Goal: Task Accomplishment & Management: Complete application form

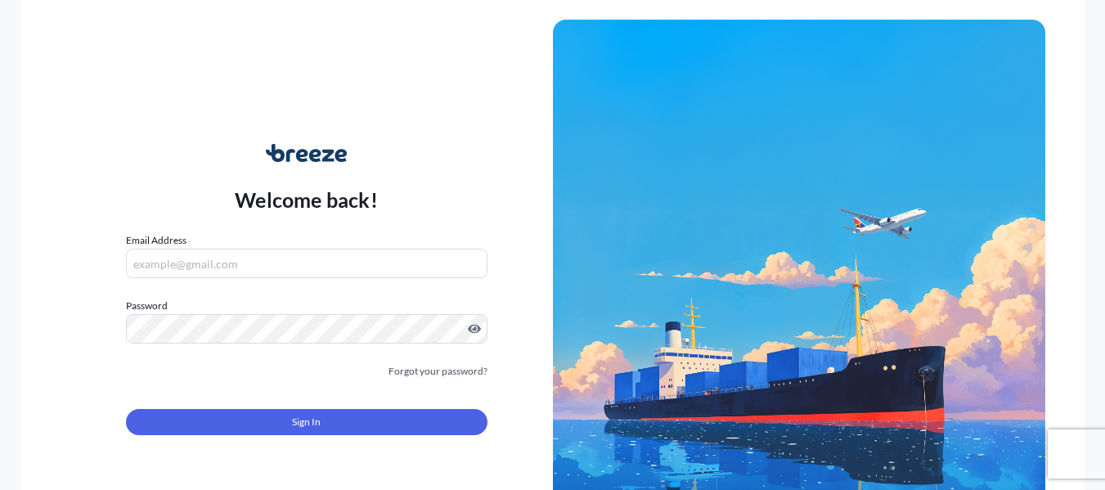
type input "[PERSON_NAME][EMAIL_ADDRESS][DOMAIN_NAME]"
click at [307, 408] on div "Sign In" at bounding box center [306, 417] width 361 height 36
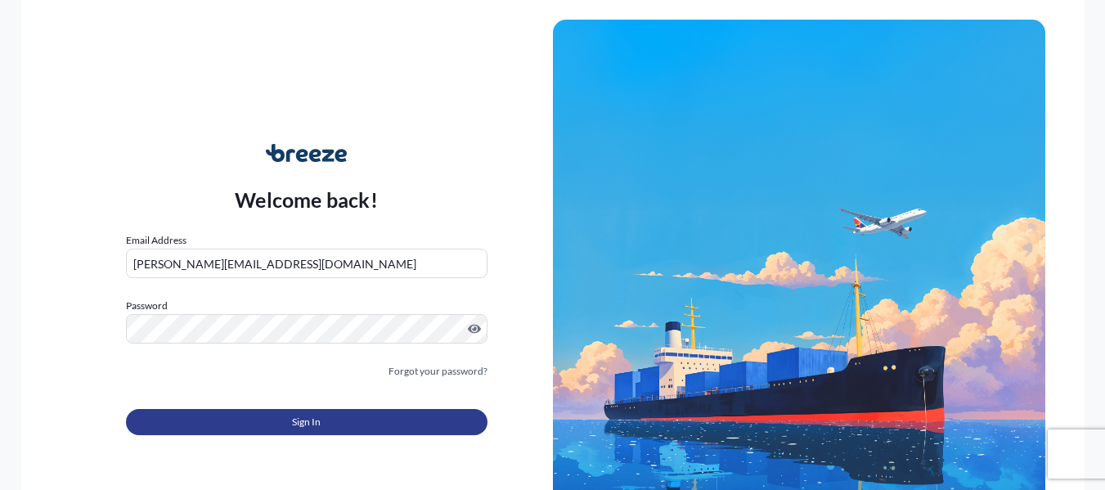
click at [299, 432] on button "Sign In" at bounding box center [306, 422] width 361 height 26
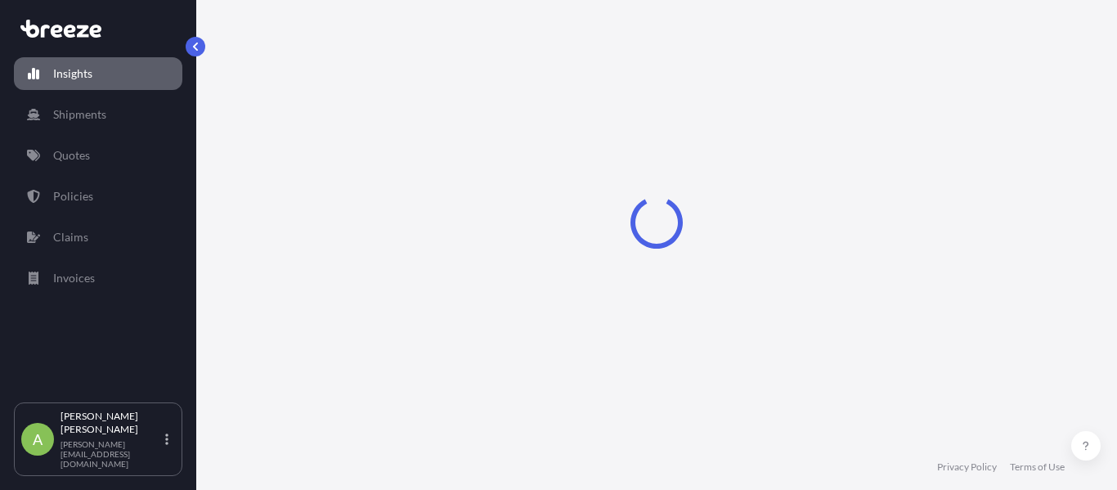
select select "2025"
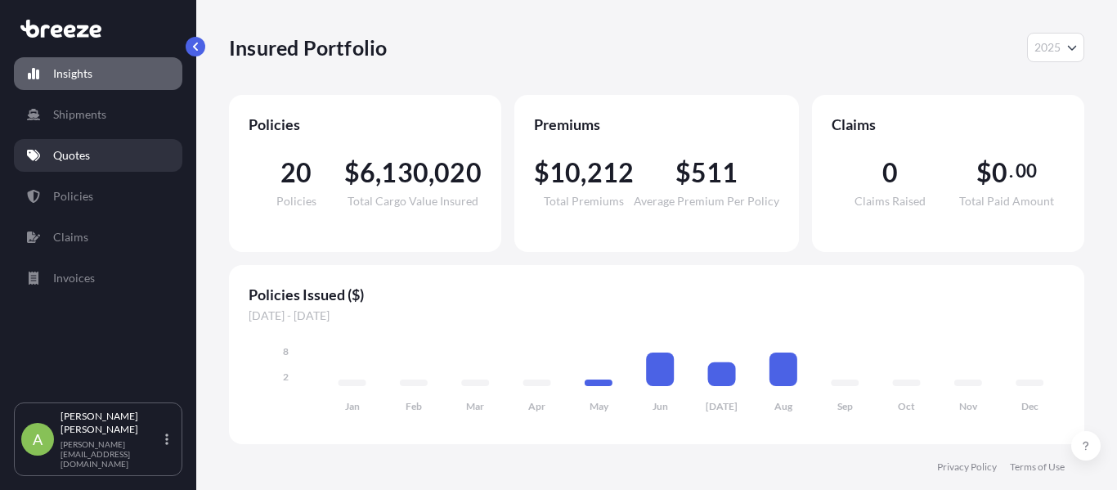
click at [146, 160] on link "Quotes" at bounding box center [98, 155] width 168 height 33
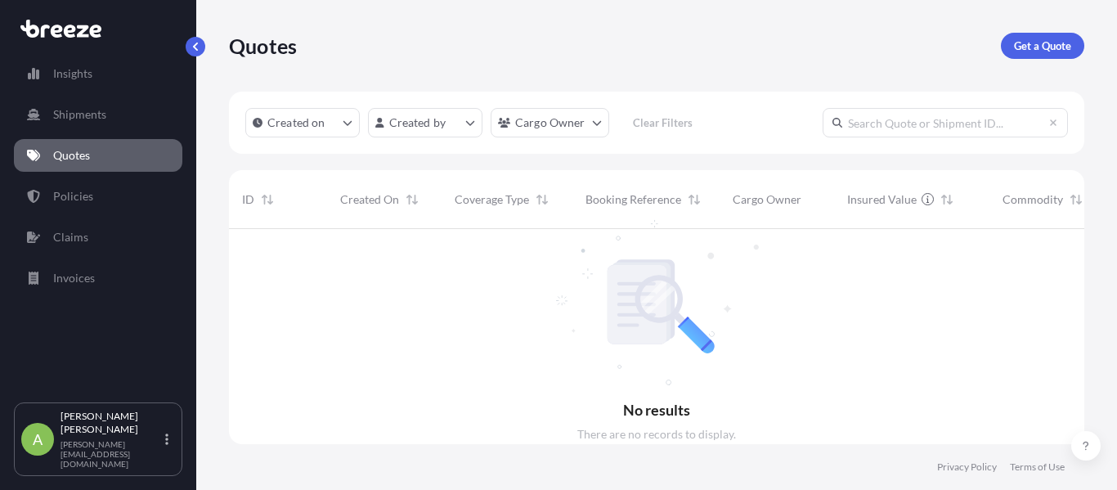
scroll to position [262, 843]
click at [1027, 59] on div "Quotes Get a Quote" at bounding box center [656, 46] width 855 height 92
click at [1026, 54] on link "Get a Quote" at bounding box center [1042, 46] width 83 height 26
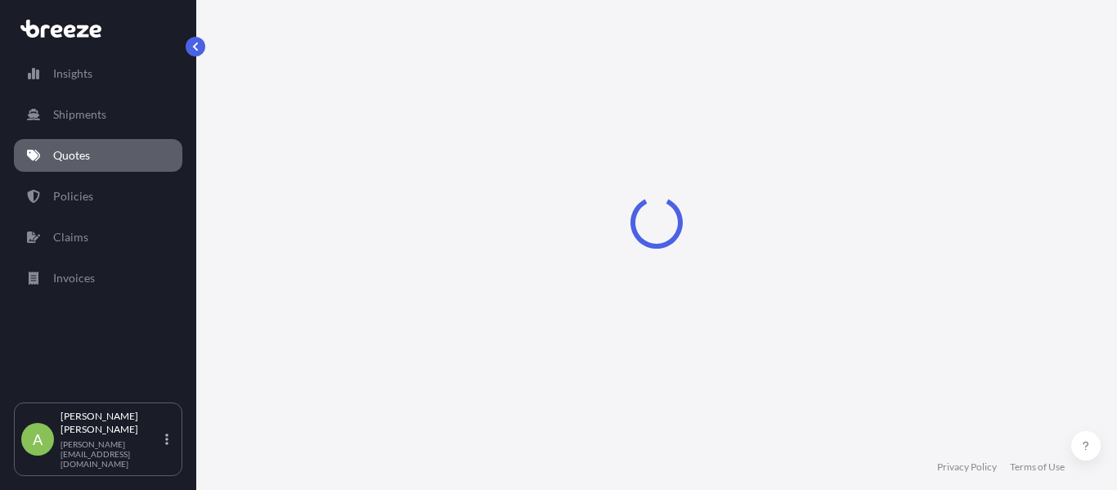
select select "Sea"
select select "1"
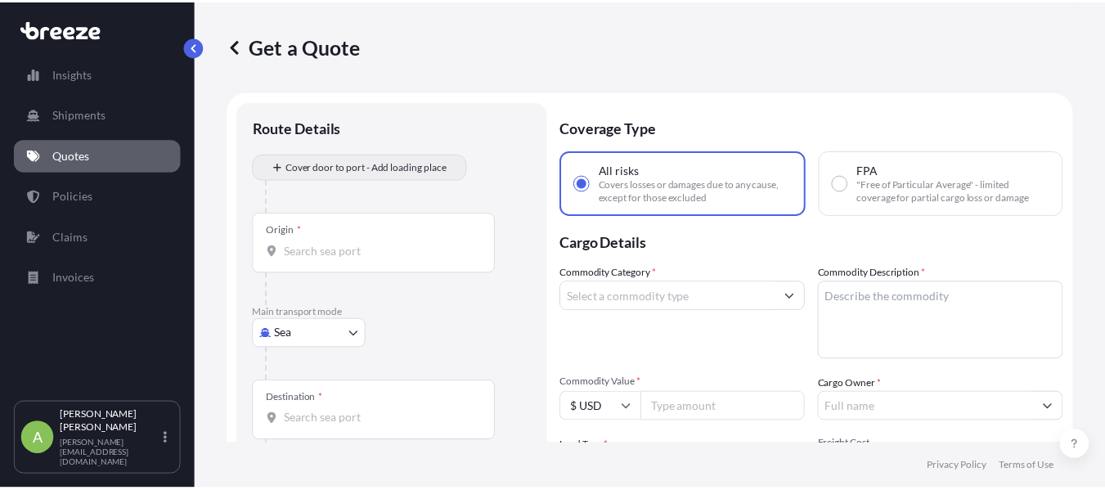
scroll to position [26, 0]
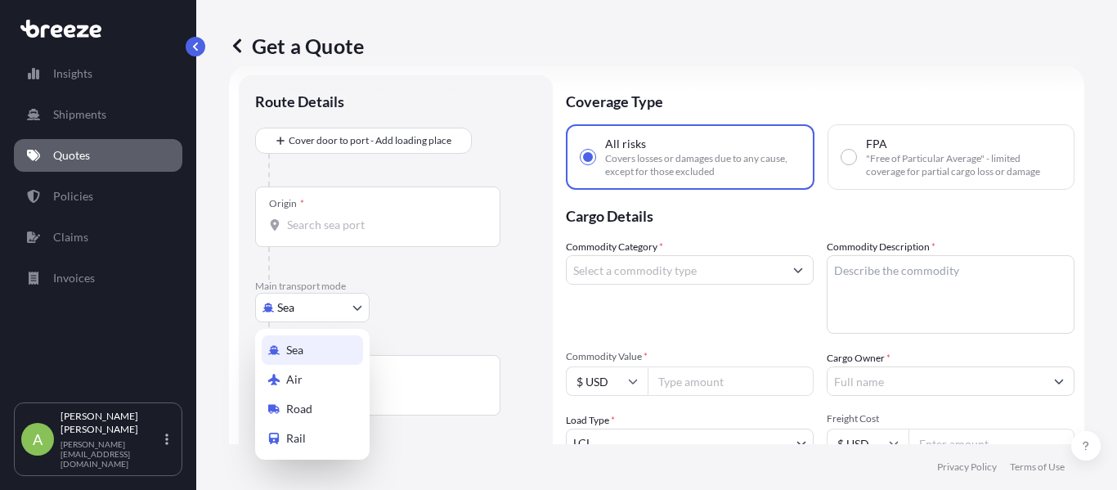
click at [303, 321] on body "Insights Shipments Quotes Policies Claims Invoices A Alejandra Restrepo alejand…" at bounding box center [558, 245] width 1117 height 490
click at [297, 403] on span "Road" at bounding box center [299, 409] width 26 height 16
select select "Road"
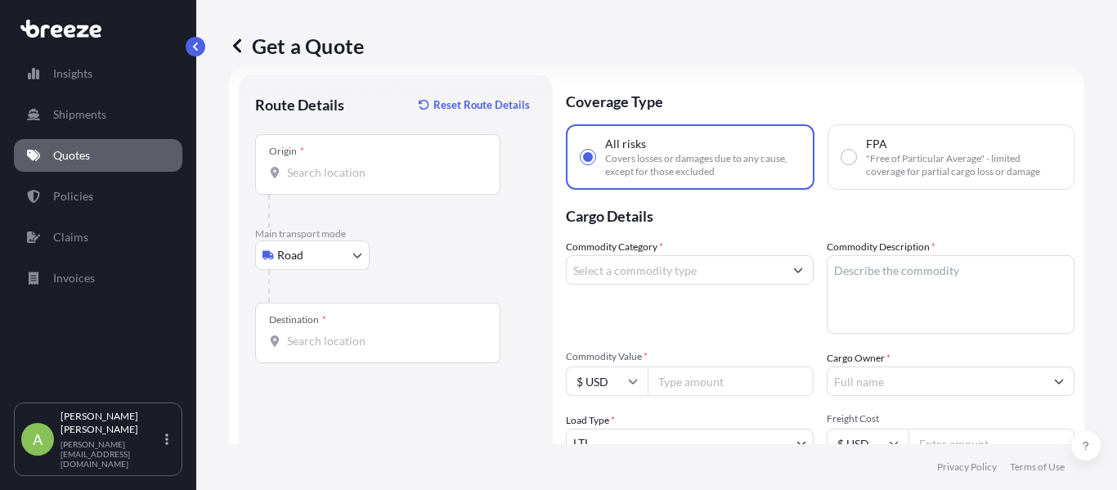
click at [340, 182] on div "Origin *" at bounding box center [377, 164] width 245 height 61
click at [340, 181] on input "Origin *" at bounding box center [383, 172] width 193 height 16
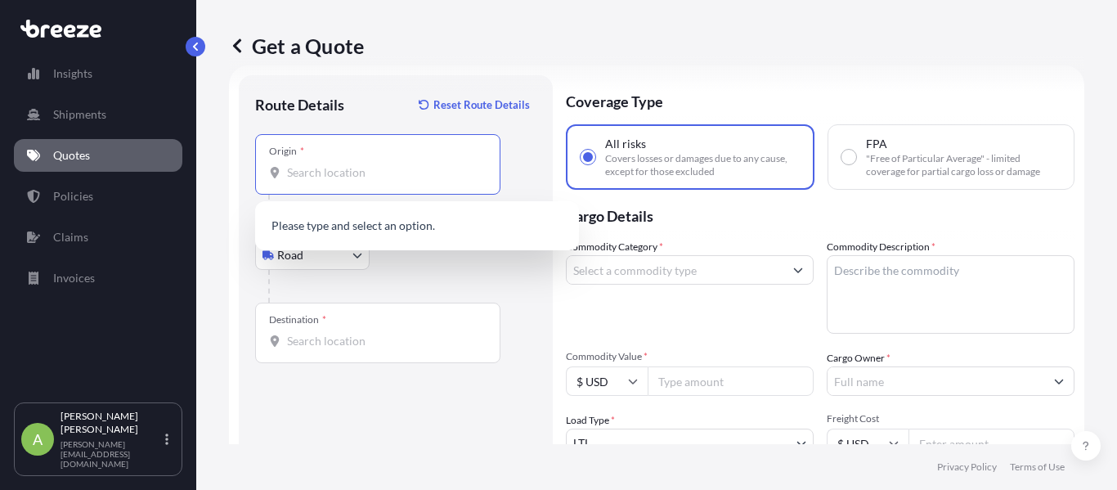
paste input "Centennial, CO"
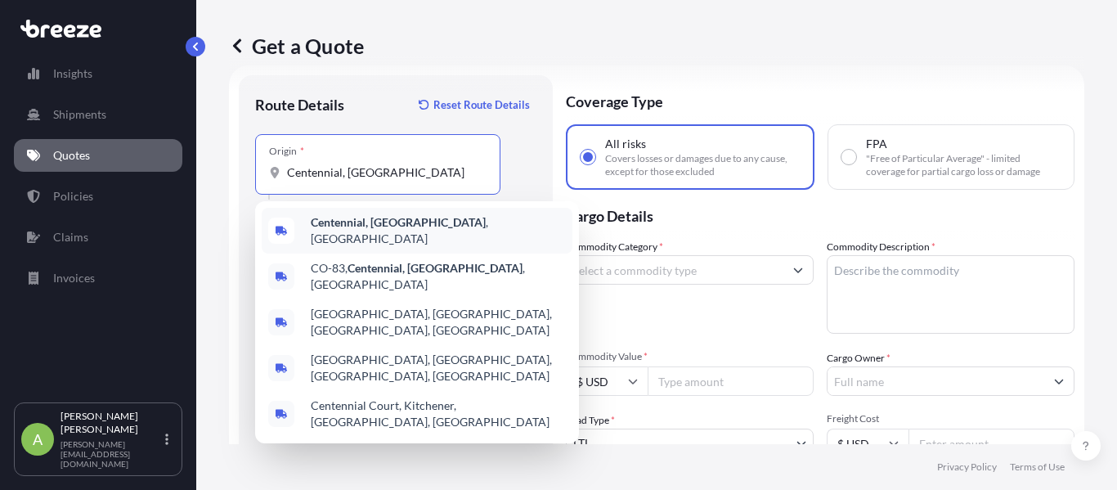
click at [333, 234] on span "Centennial, CO , USA" at bounding box center [438, 230] width 255 height 33
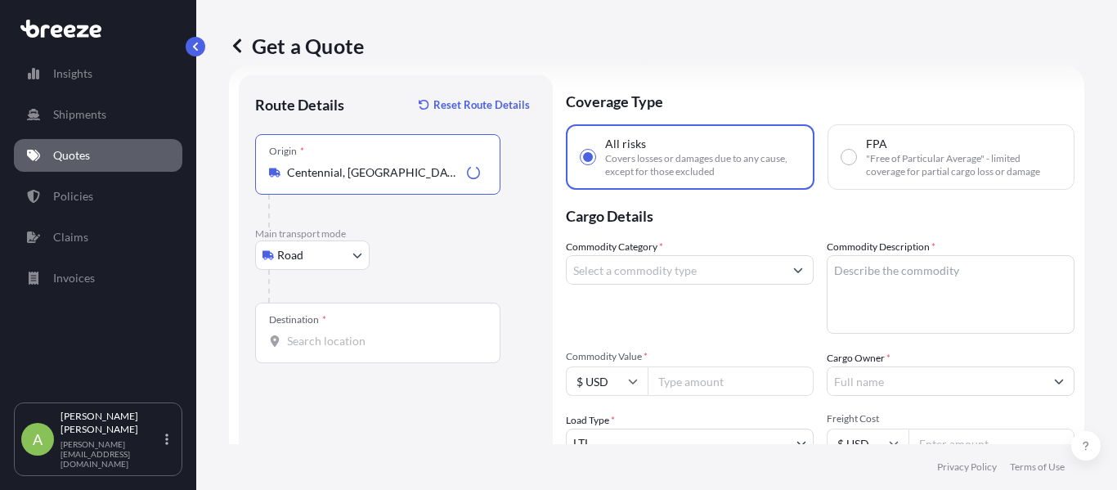
type input "Centennial, CO, USA"
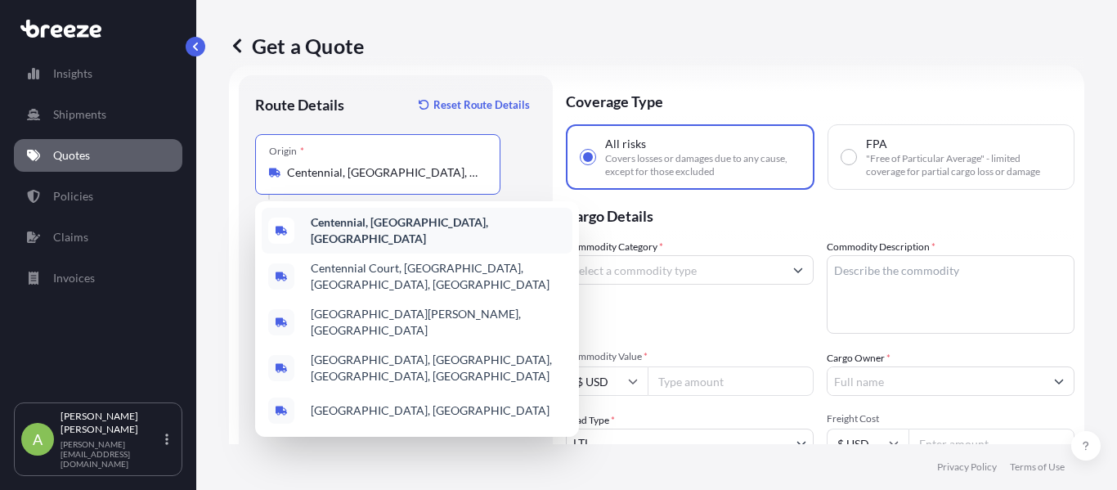
click at [373, 232] on b "Centennial, CO, USA" at bounding box center [399, 230] width 177 height 30
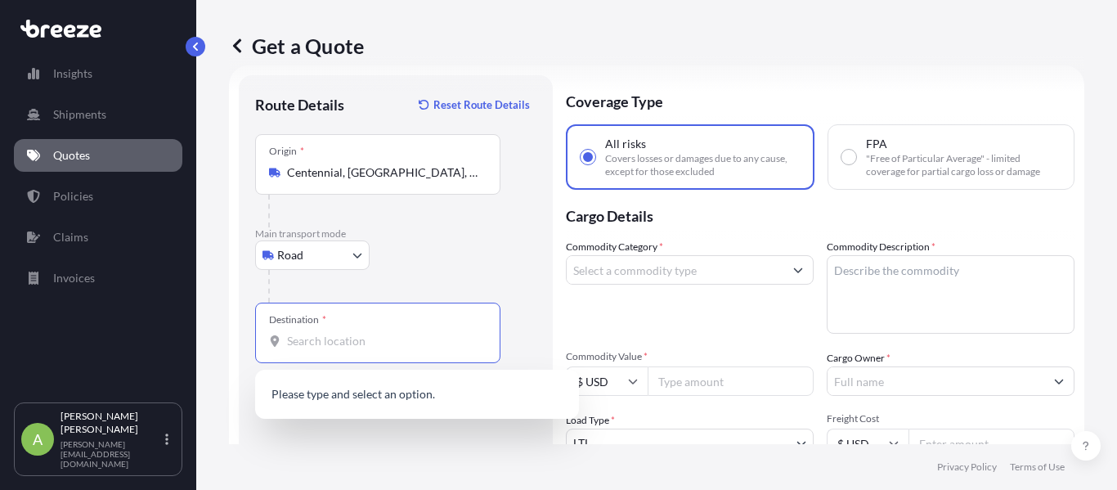
click at [345, 348] on input "Destination *" at bounding box center [383, 341] width 193 height 16
paste input "Santa Teresa, NM"
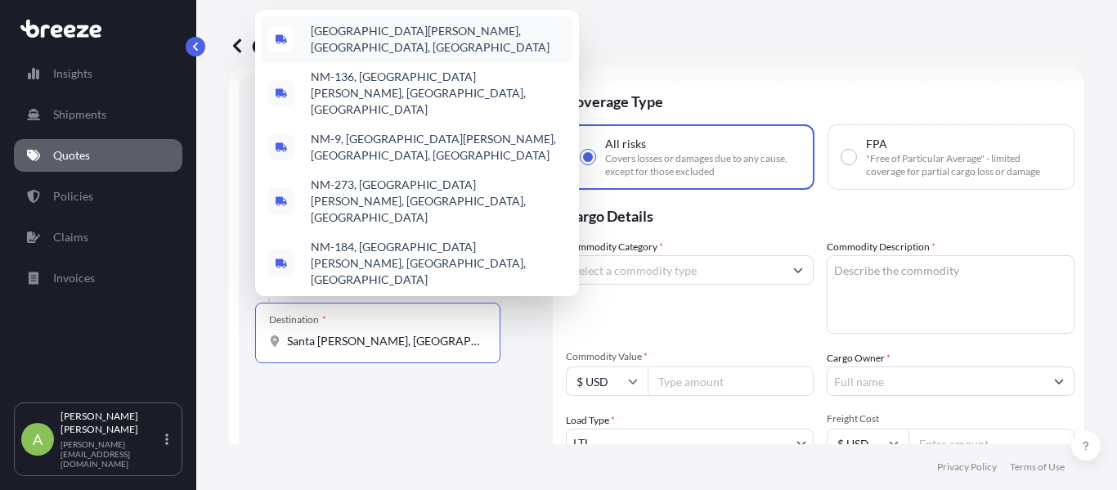
click at [364, 56] on span "Santa Teresa, NM, USA" at bounding box center [438, 39] width 255 height 33
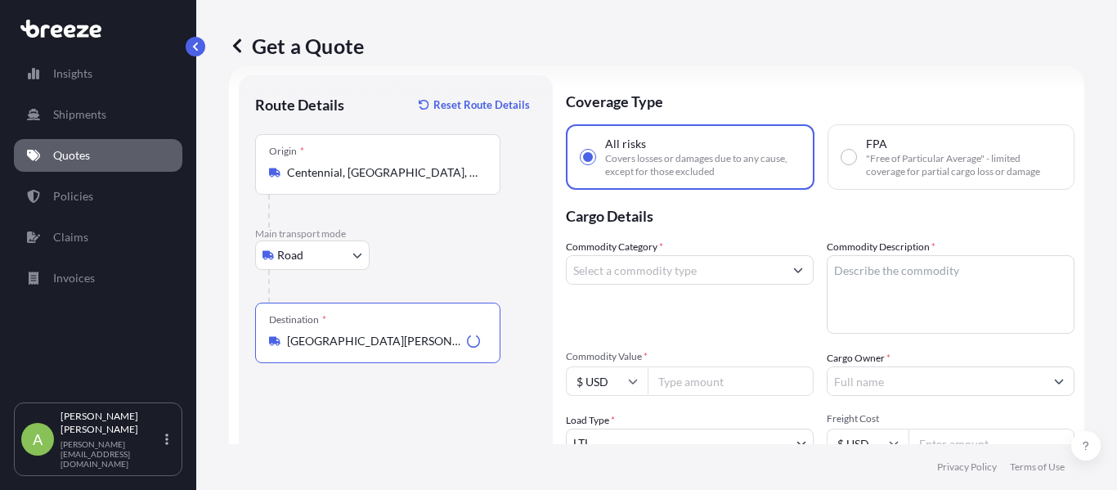
type input "Santa Teresa, NM, USA"
click at [602, 275] on input "Commodity Category *" at bounding box center [675, 269] width 217 height 29
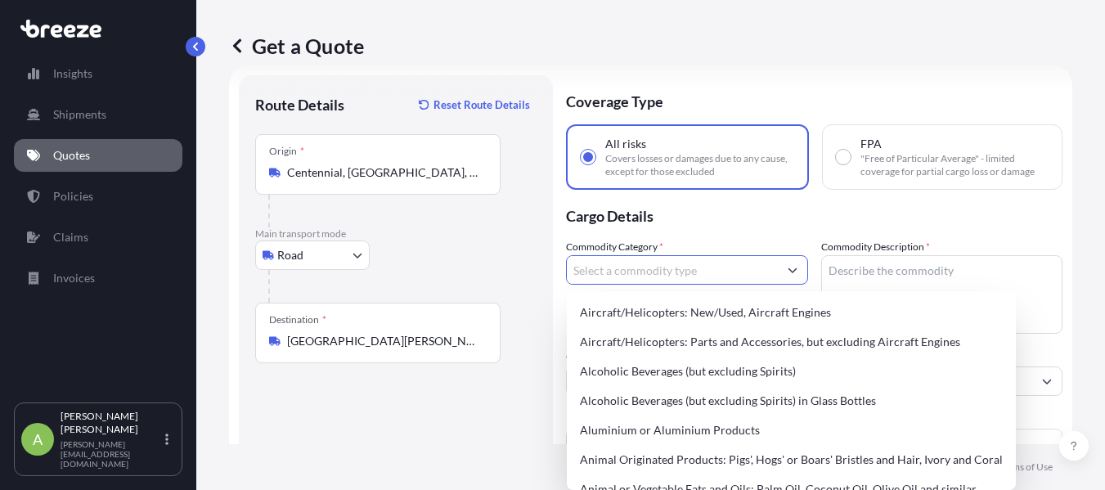
scroll to position [59, 0]
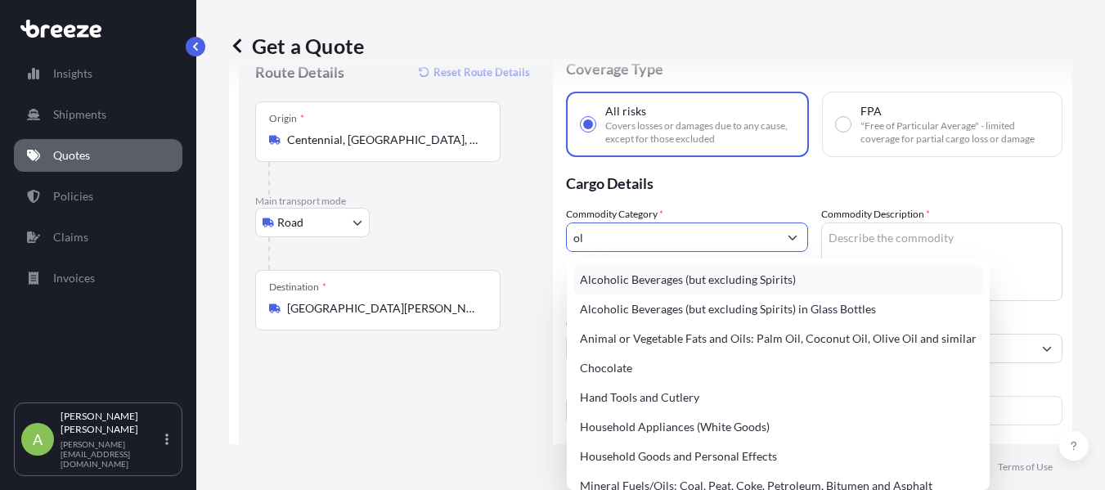
type input "o"
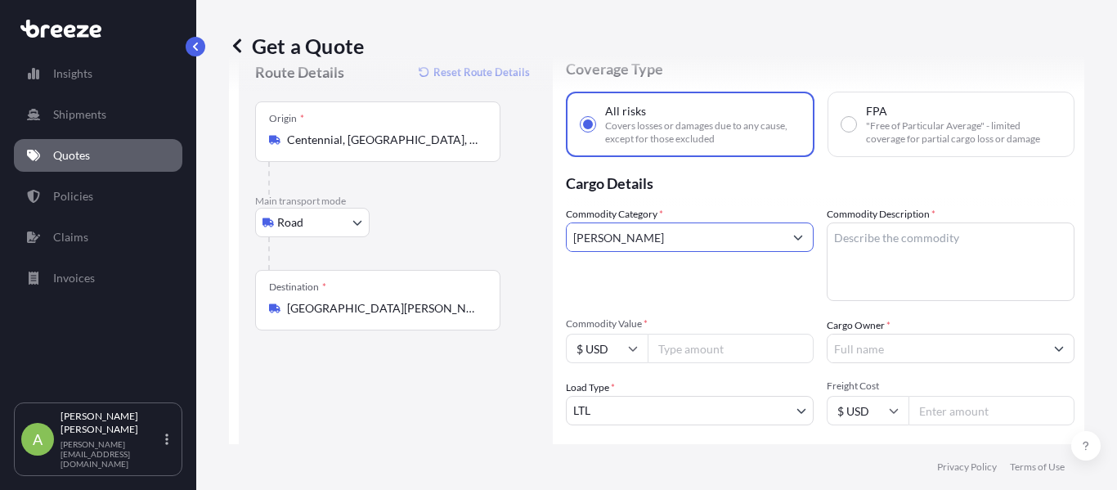
click at [639, 239] on input "cooper" at bounding box center [675, 236] width 217 height 29
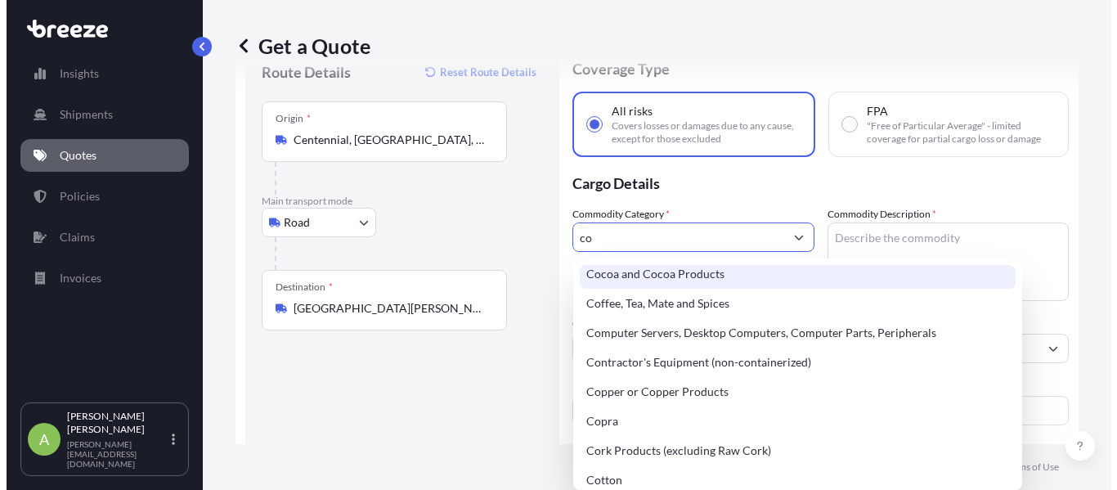
scroll to position [244, 0]
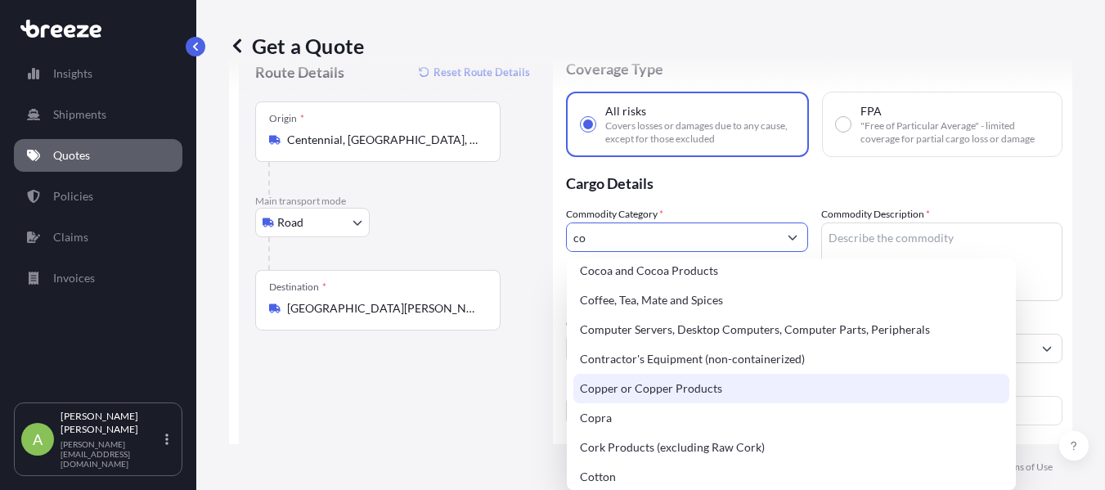
click at [641, 382] on div "Copper or Copper Products" at bounding box center [791, 388] width 436 height 29
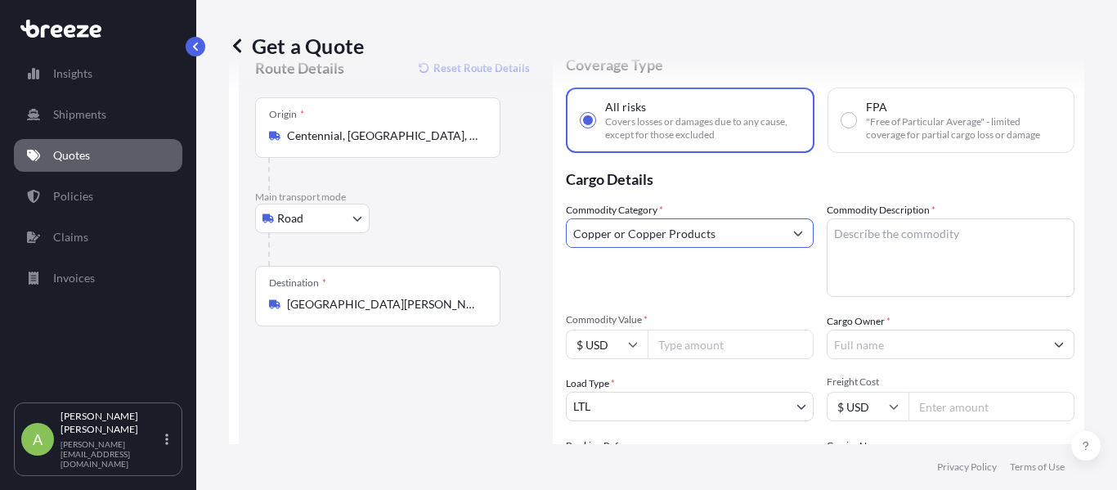
scroll to position [64, 0]
type input "Copper or Copper Products"
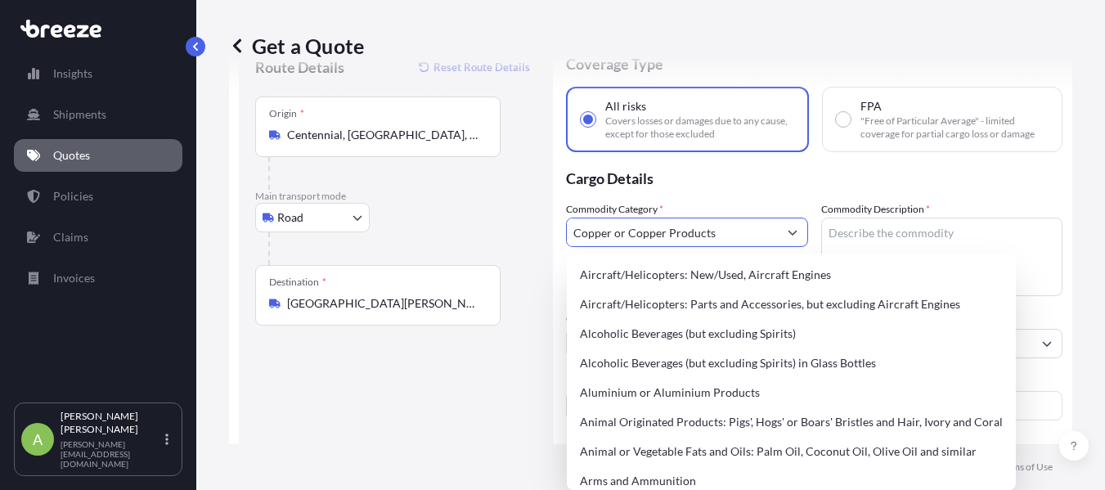
click at [855, 229] on textarea "Commodity Description *" at bounding box center [942, 257] width 242 height 78
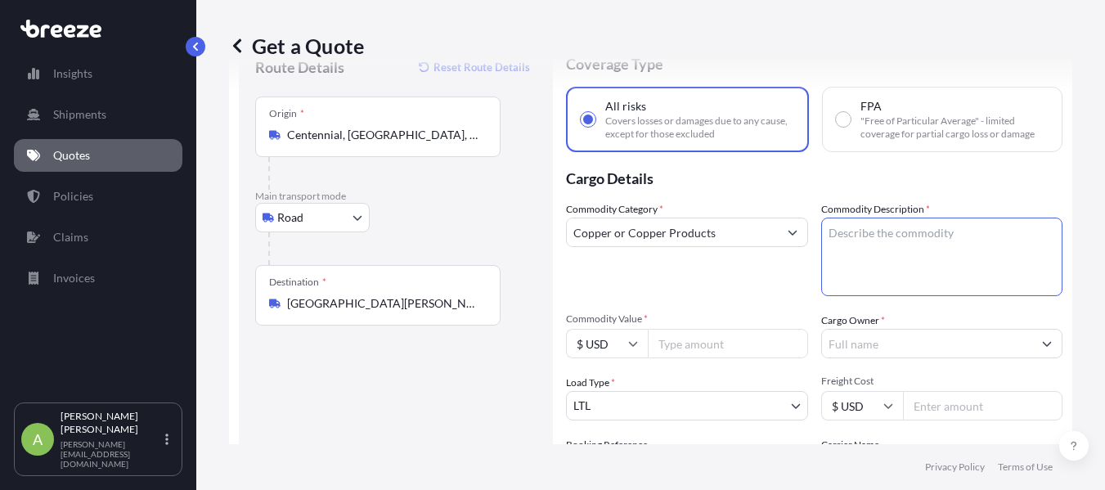
paste textarea "copper bar, packaged in wooden crates"
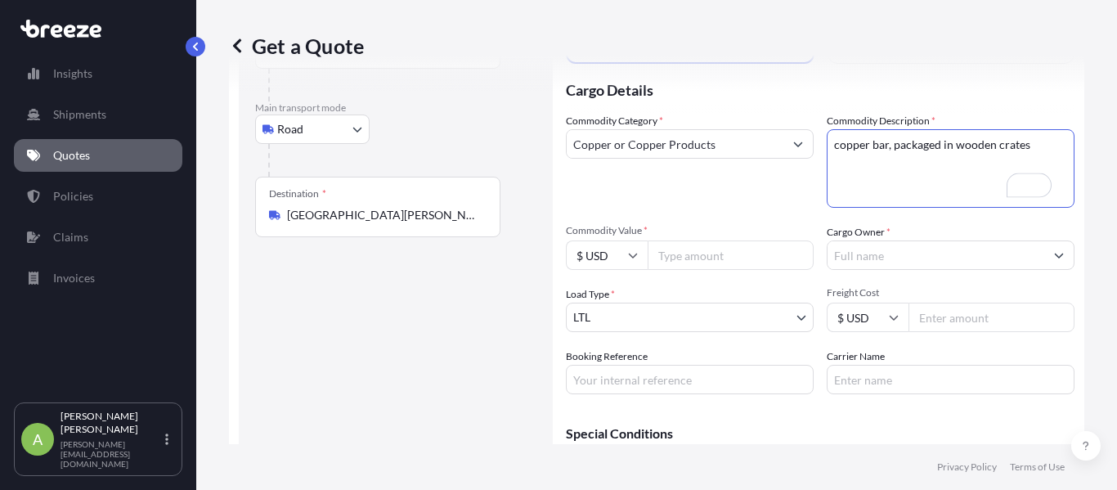
scroll to position [0, 0]
type textarea "copper bar, packaged in wooden crates"
click at [851, 267] on div "Commodity Category * Copper or Copper Products Commodity Description * copper b…" at bounding box center [820, 251] width 509 height 281
click at [856, 258] on input "Cargo Owner *" at bounding box center [935, 253] width 217 height 29
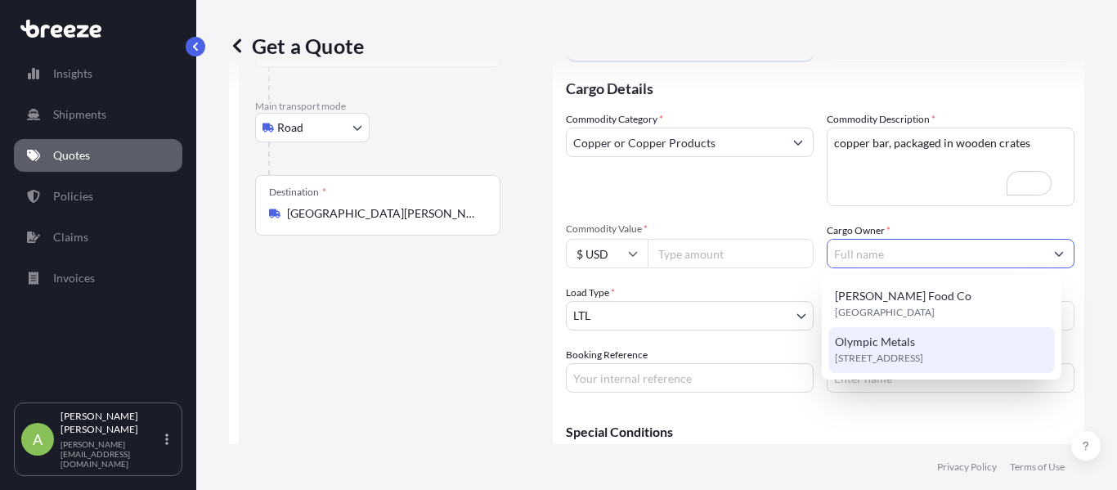
click at [875, 343] on span "Olympic Metals" at bounding box center [875, 342] width 80 height 16
type input "Olympic Metals"
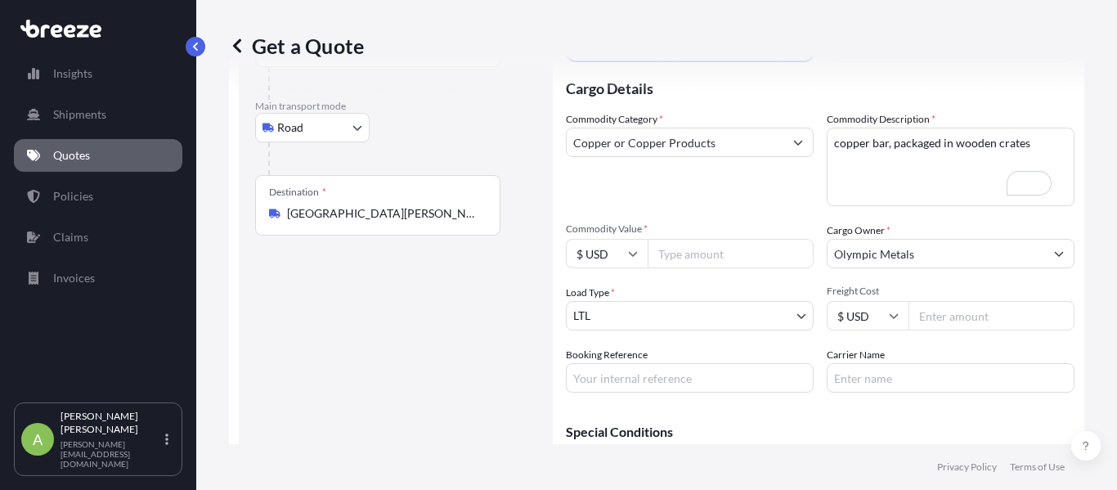
click at [711, 253] on input "Commodity Value *" at bounding box center [731, 253] width 166 height 29
paste input "294000"
type input "294000"
click at [719, 324] on body "2 options available. Insights Shipments Quotes Policies Claims Invoices A Aleja…" at bounding box center [558, 245] width 1117 height 490
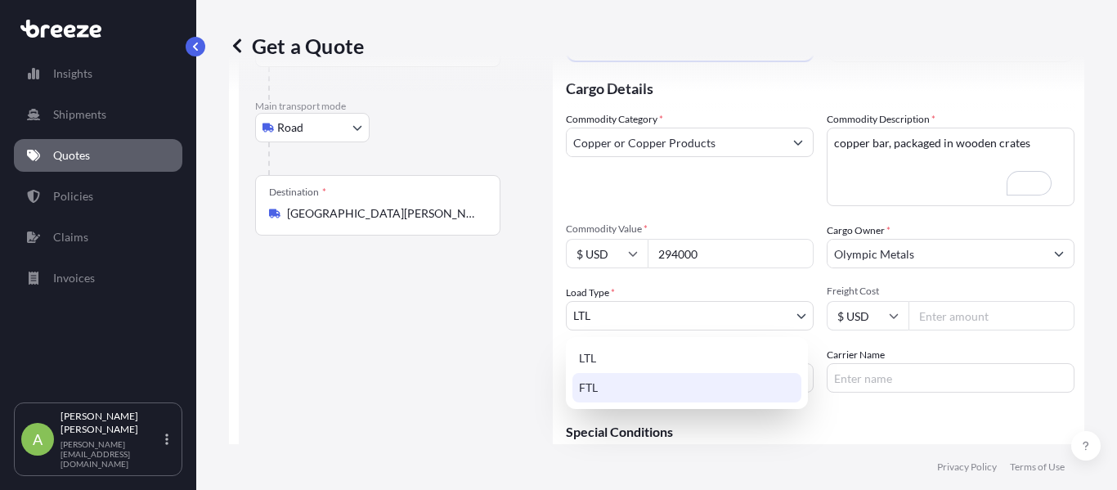
click at [706, 403] on div "LTL FTL" at bounding box center [687, 373] width 242 height 72
click at [714, 391] on div "FTL" at bounding box center [686, 387] width 229 height 29
select select "2"
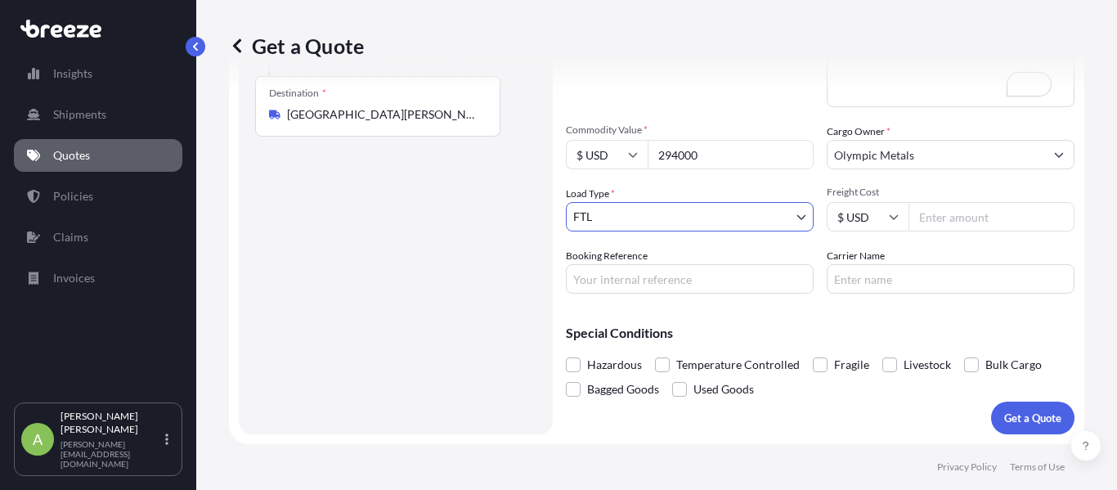
scroll to position [253, 0]
click at [1037, 424] on p "Get a Quote" at bounding box center [1032, 418] width 57 height 16
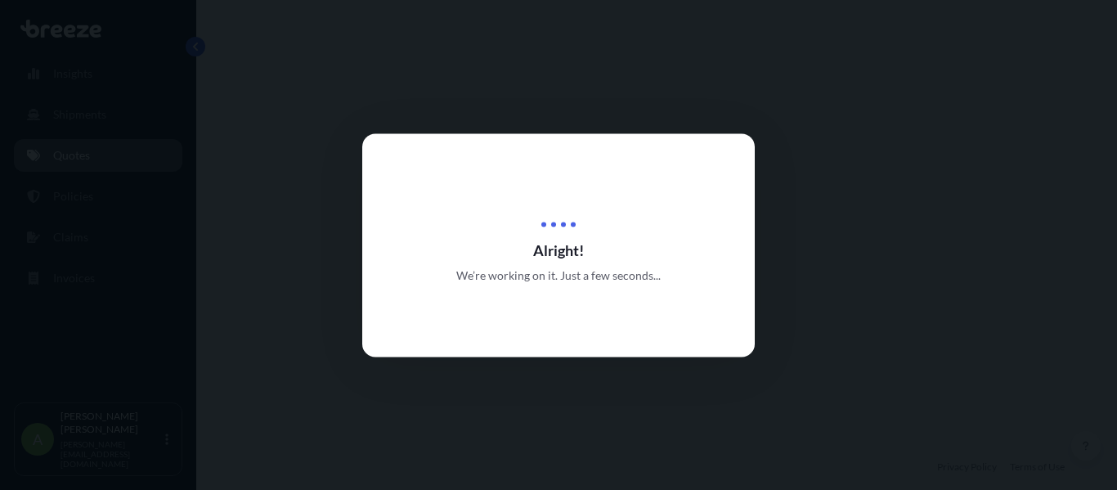
select select "Road"
select select "2"
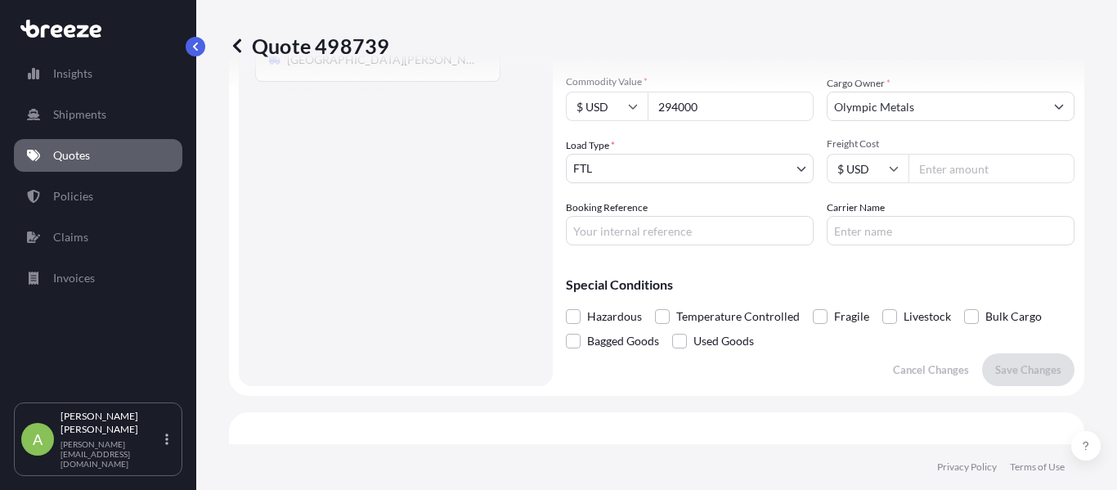
scroll to position [300, 0]
click at [688, 96] on input "294000" at bounding box center [731, 106] width 166 height 29
paste input "number"
type input "190000"
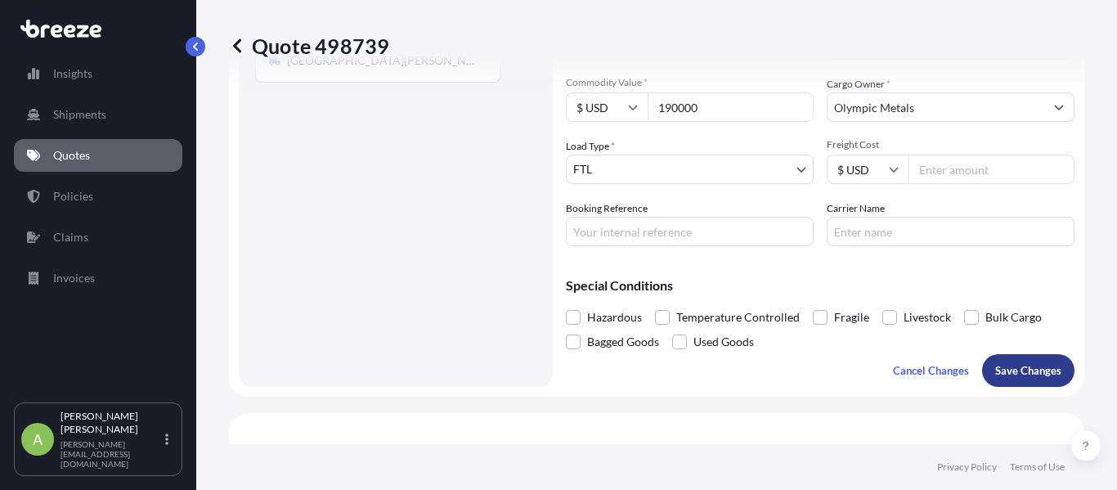
click at [994, 380] on button "Save Changes" at bounding box center [1028, 370] width 92 height 33
select select "Road"
select select "2"
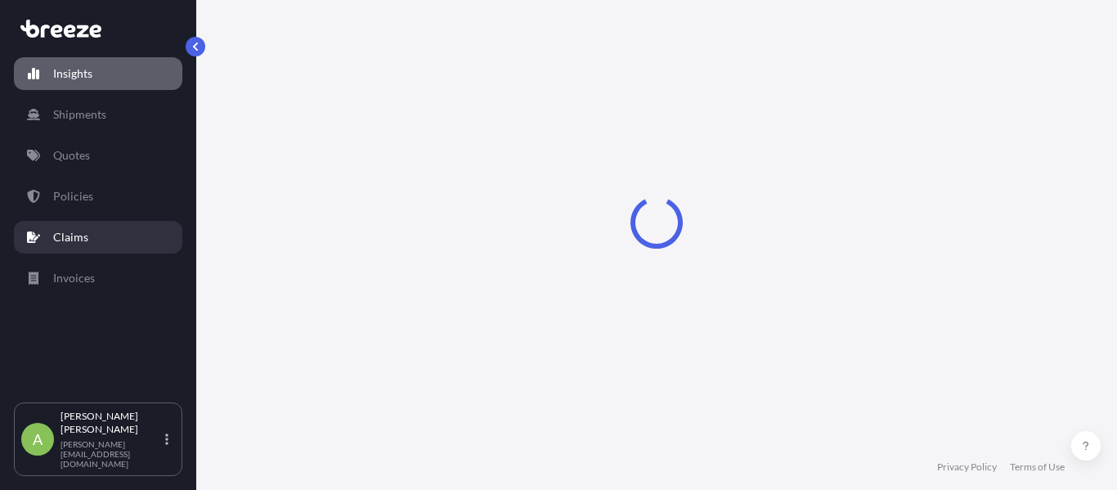
select select "2025"
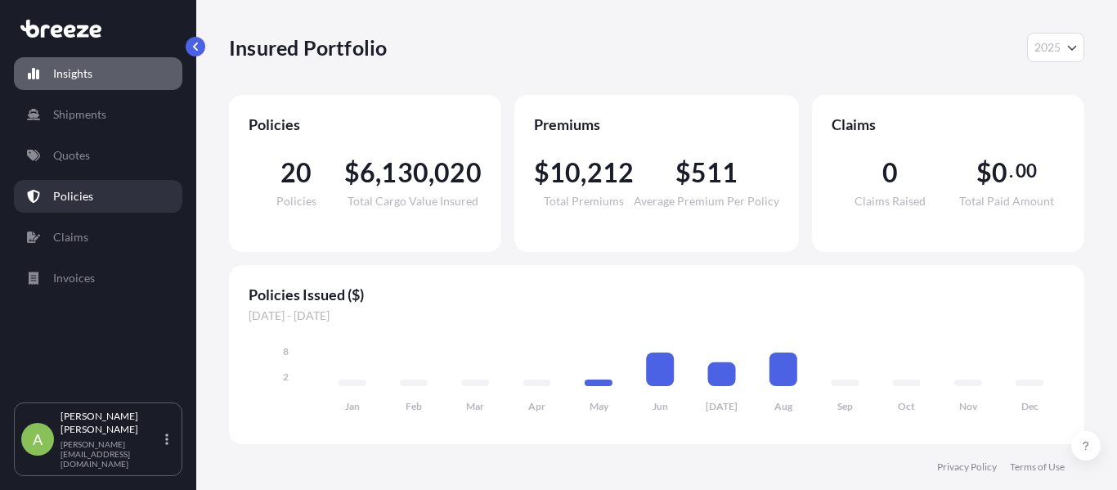
click at [96, 207] on link "Policies" at bounding box center [98, 196] width 168 height 33
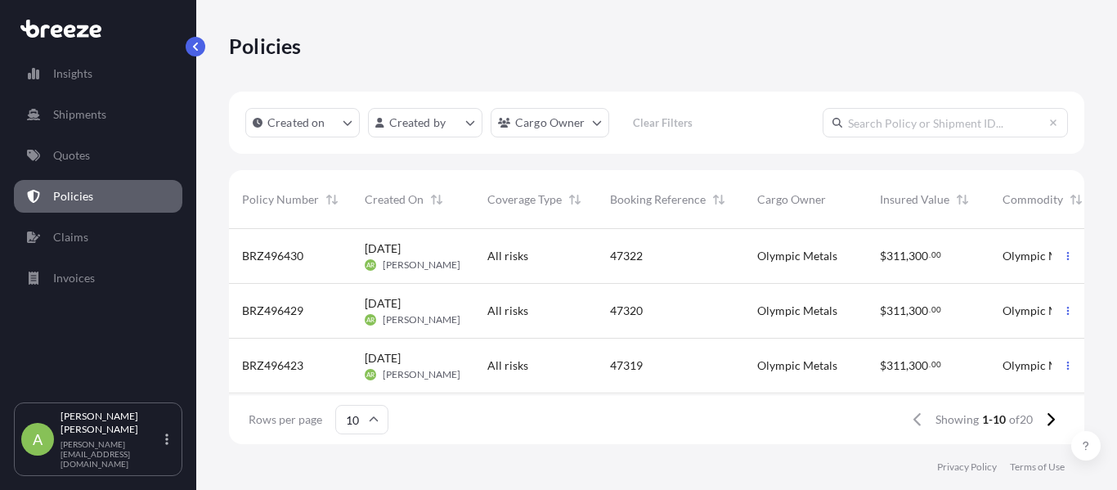
click at [488, 272] on div "All risks" at bounding box center [535, 256] width 123 height 55
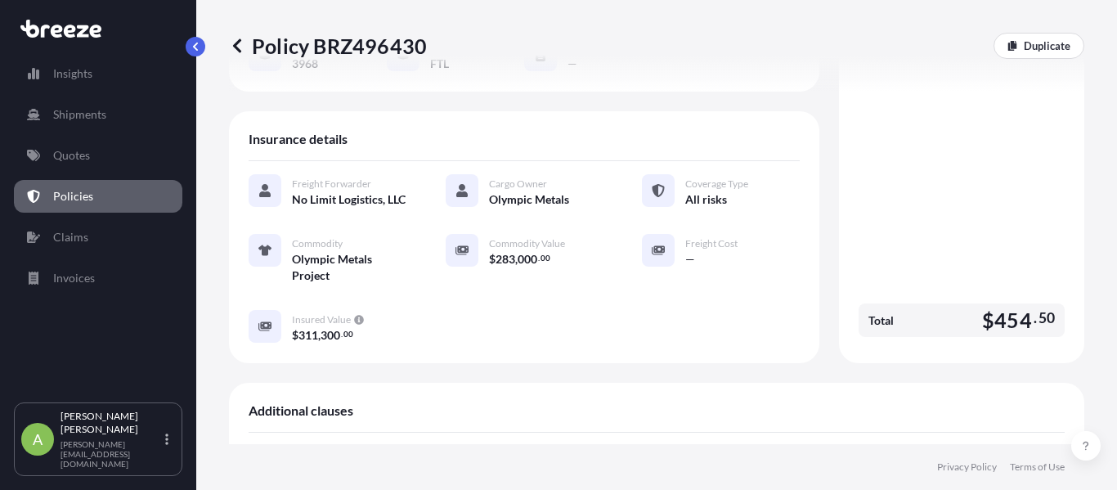
scroll to position [269, 0]
drag, startPoint x: 487, startPoint y: 244, endPoint x: 572, endPoint y: 240, distance: 85.1
click at [572, 240] on div "Commodity Value" at bounding box center [546, 241] width 114 height 16
copy span "Commodity Value"
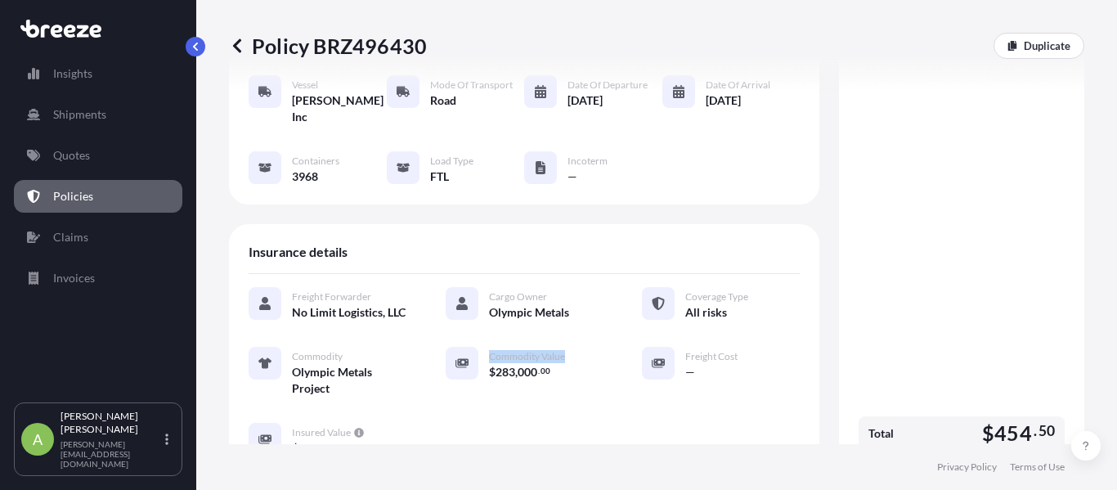
scroll to position [156, 0]
click at [235, 43] on icon at bounding box center [237, 46] width 16 height 16
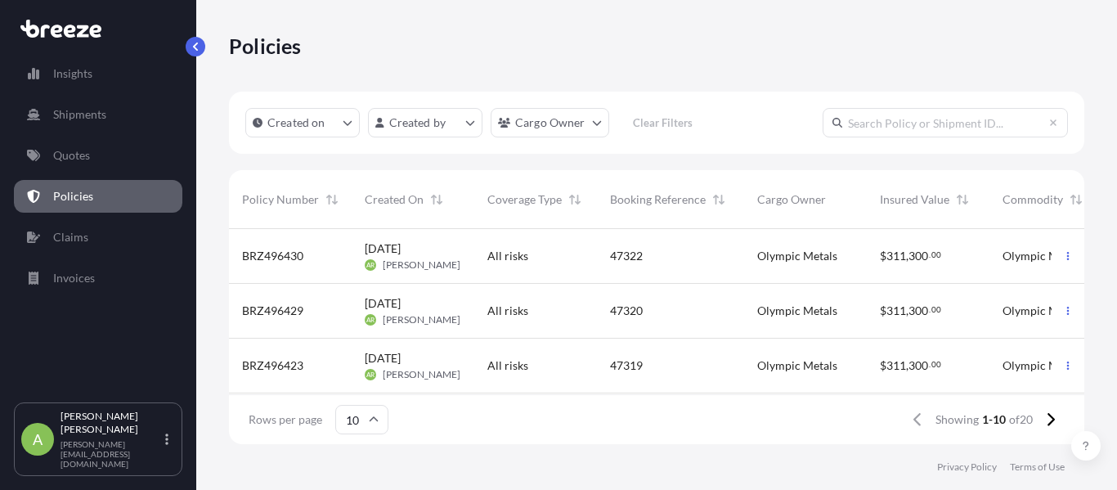
click at [375, 313] on div "AR [PERSON_NAME]" at bounding box center [413, 319] width 96 height 13
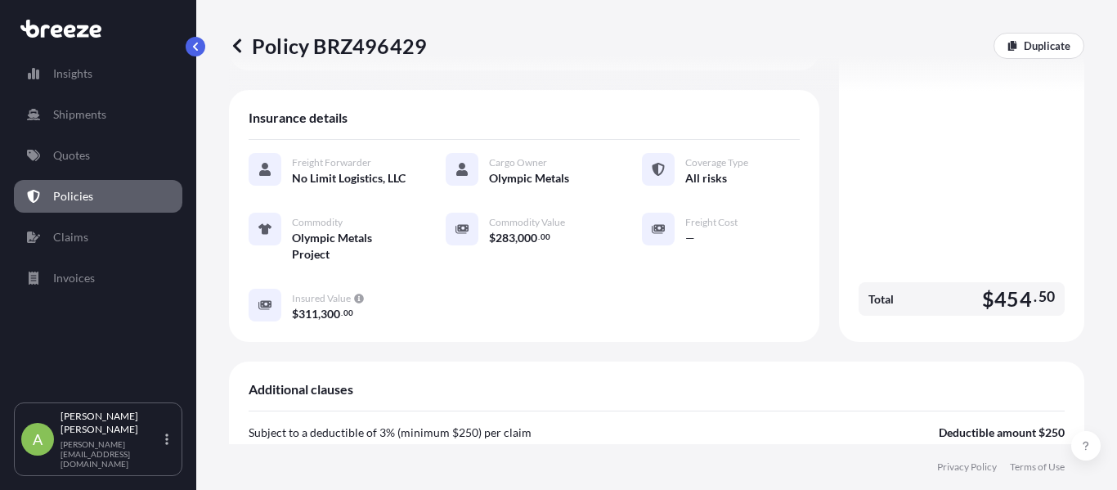
scroll to position [285, 0]
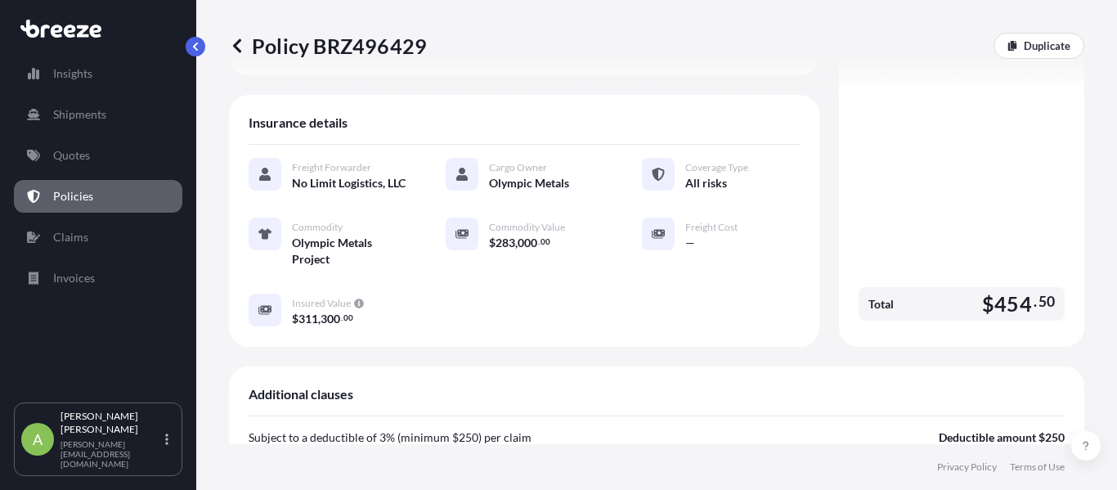
click at [235, 51] on icon at bounding box center [237, 46] width 16 height 16
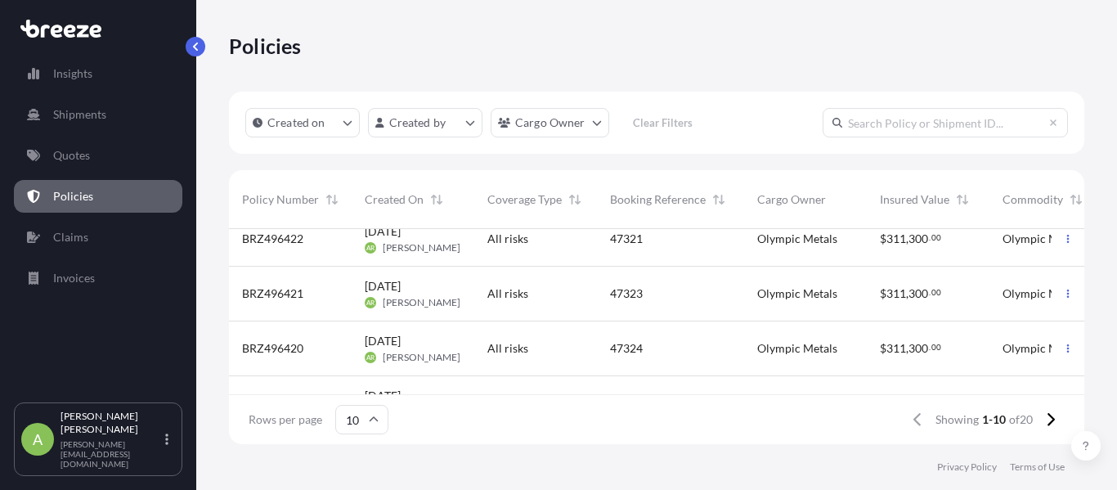
scroll to position [182, 0]
click at [436, 305] on span "[PERSON_NAME]" at bounding box center [422, 301] width 78 height 13
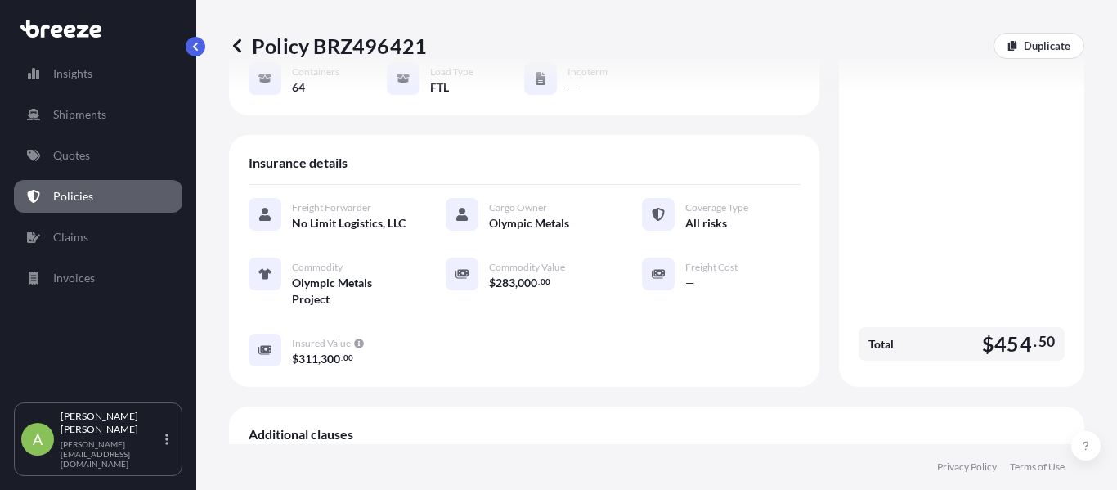
scroll to position [245, 0]
drag, startPoint x: 495, startPoint y: 301, endPoint x: 514, endPoint y: 301, distance: 18.8
click at [514, 288] on span "$ 283 , 000 . 00" at bounding box center [519, 281] width 61 height 11
drag, startPoint x: 491, startPoint y: 300, endPoint x: 533, endPoint y: 298, distance: 41.7
click at [533, 288] on span "$ 283 , 000 . 00" at bounding box center [519, 281] width 61 height 11
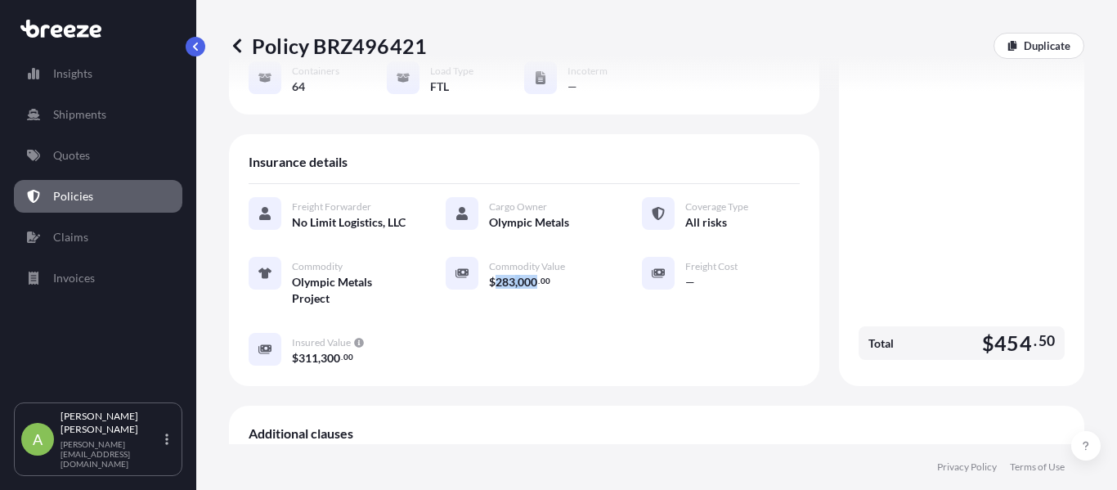
copy span "283 , 000"
click at [242, 43] on icon at bounding box center [237, 46] width 16 height 16
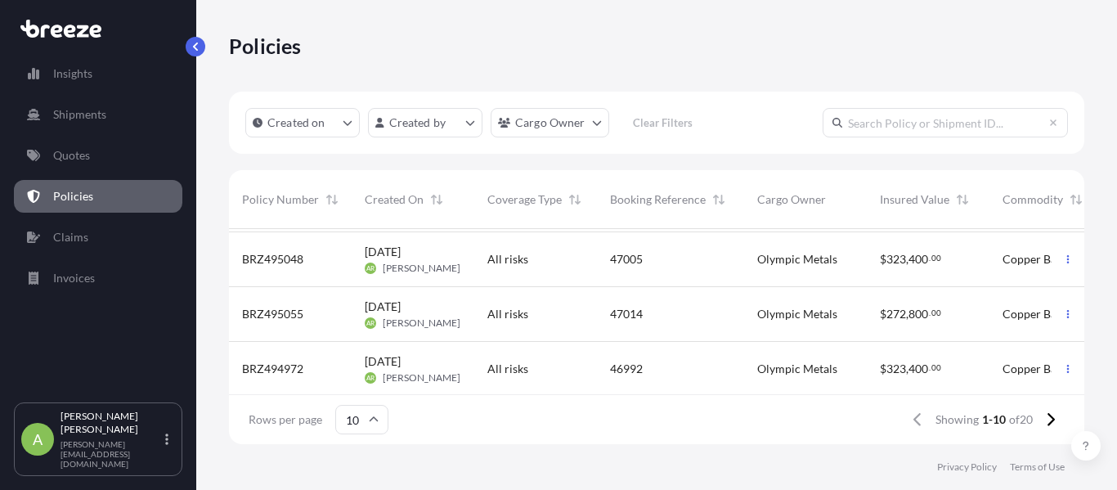
scroll to position [395, 0]
click at [437, 369] on span "[PERSON_NAME]" at bounding box center [422, 375] width 78 height 13
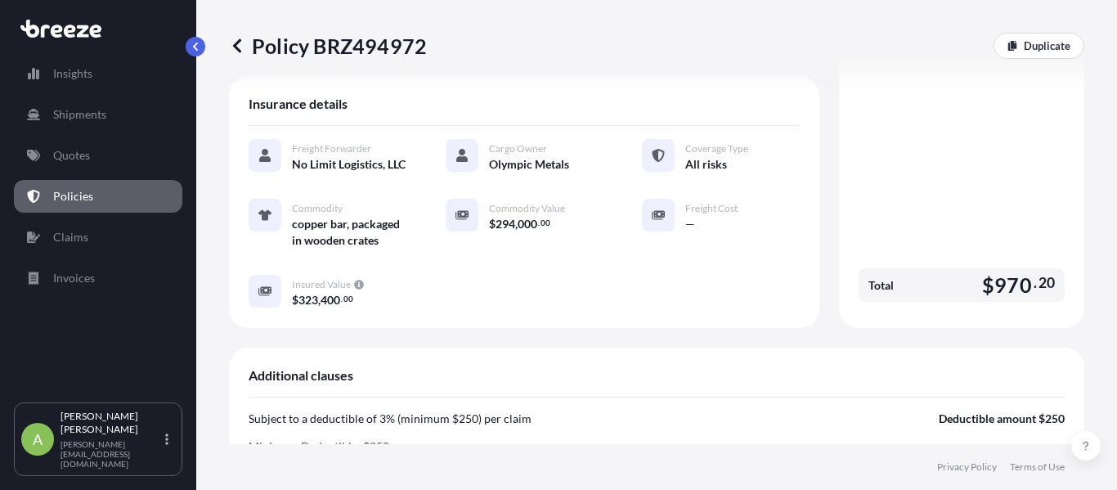
scroll to position [285, 0]
drag, startPoint x: 491, startPoint y: 244, endPoint x: 535, endPoint y: 244, distance: 43.3
click at [535, 231] on span "$ 294 , 000 . 00" at bounding box center [519, 225] width 61 height 11
copy span "294 , 000"
